Goal: Answer question/provide support

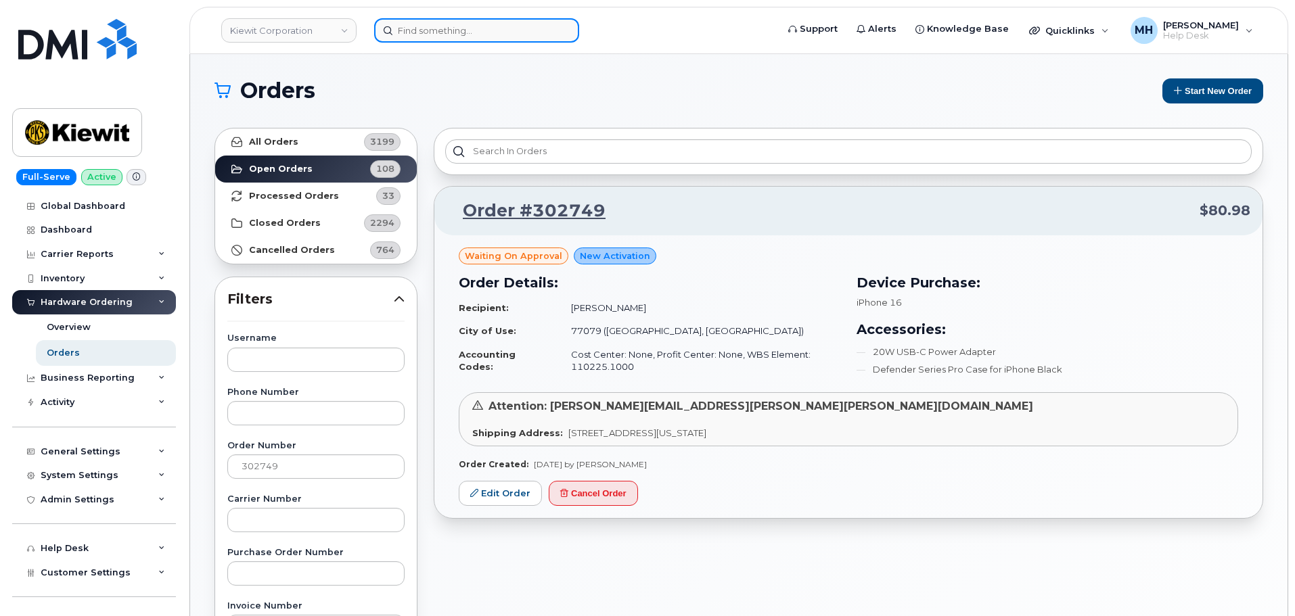
click at [409, 31] on input at bounding box center [476, 30] width 205 height 24
paste input "[PHONE_NUMBER]"
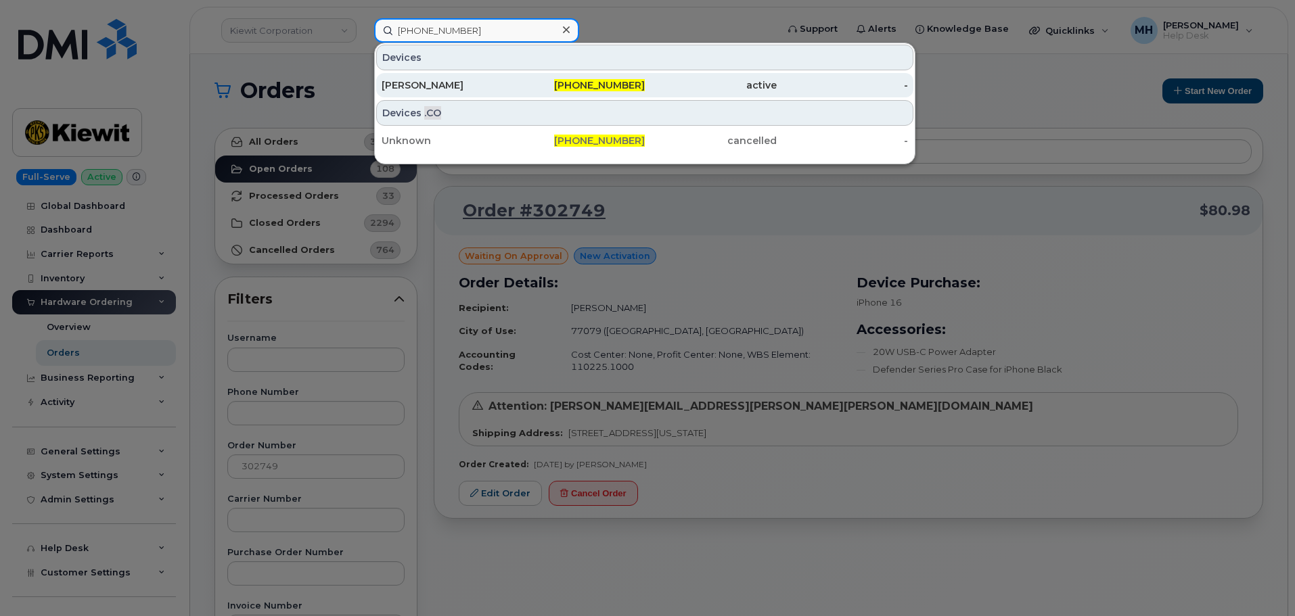
type input "[PHONE_NUMBER]"
click at [449, 88] on div "[PERSON_NAME]" at bounding box center [448, 85] width 132 height 14
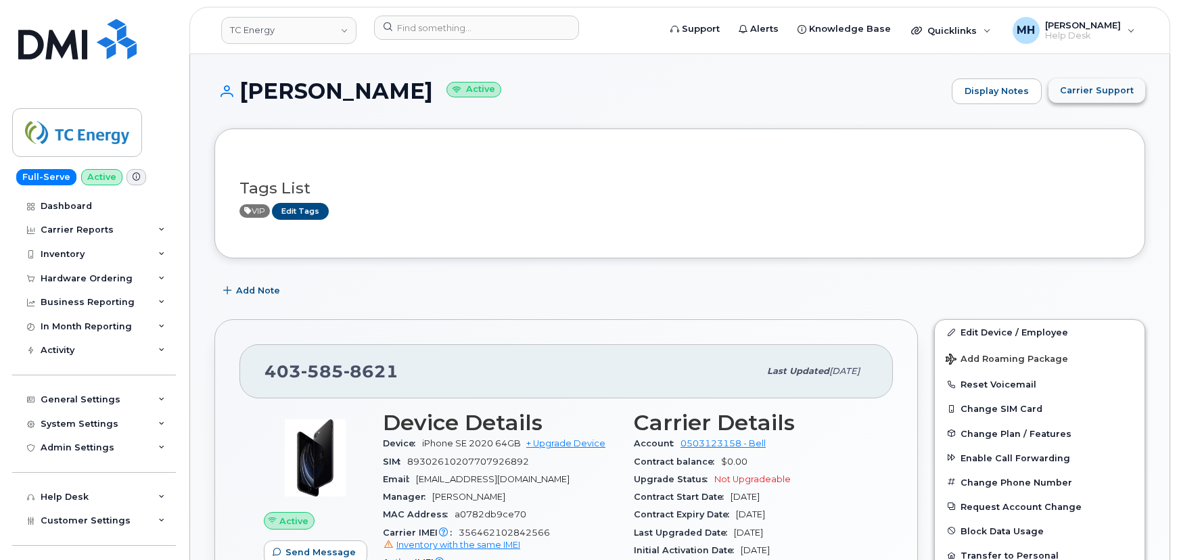
click at [1088, 92] on span "Carrier Support" at bounding box center [1097, 90] width 74 height 13
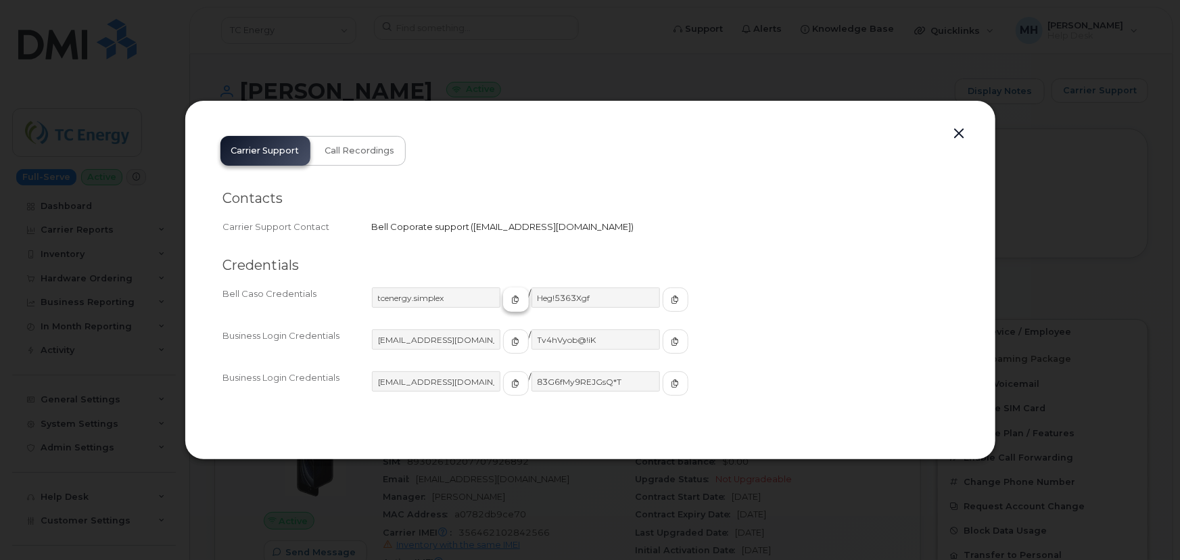
click at [512, 300] on icon "button" at bounding box center [516, 300] width 8 height 8
click at [672, 296] on icon "button" at bounding box center [676, 300] width 8 height 8
click at [954, 133] on button "button" at bounding box center [960, 133] width 20 height 19
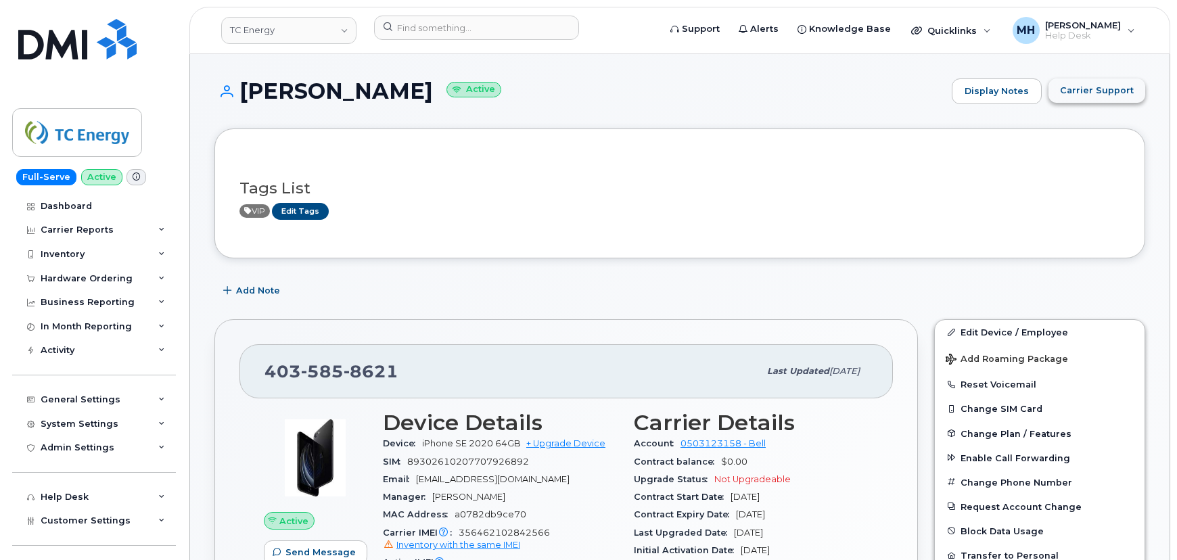
click at [1116, 97] on button "Carrier Support" at bounding box center [1096, 90] width 97 height 24
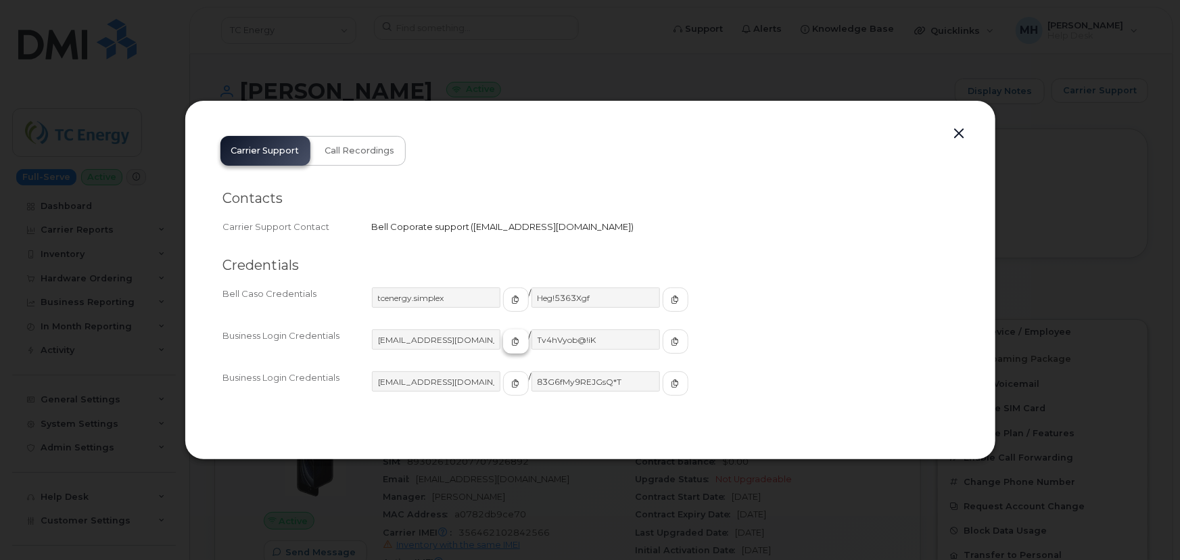
click at [512, 342] on icon "button" at bounding box center [516, 342] width 8 height 8
click at [670, 342] on span "button" at bounding box center [676, 342] width 12 height 12
click at [961, 129] on button "button" at bounding box center [960, 133] width 20 height 19
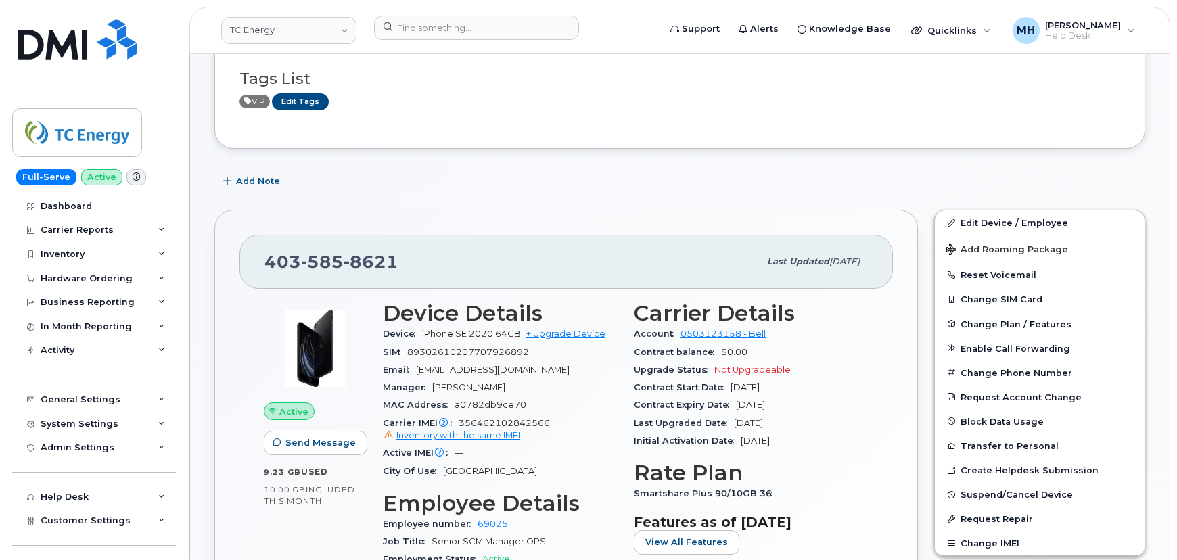
scroll to position [61, 0]
